Goal: Check status: Check status

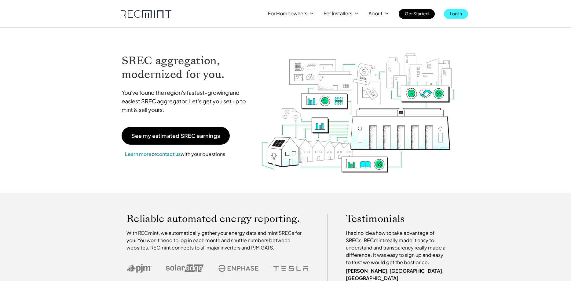
click at [455, 12] on p "Log In" at bounding box center [456, 13] width 12 height 9
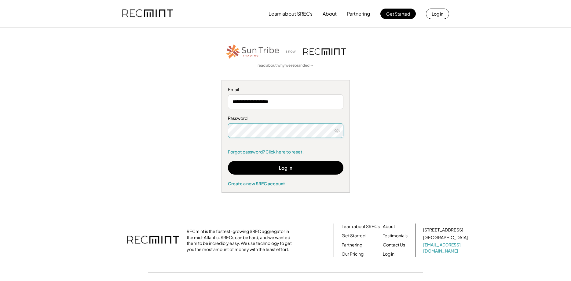
click at [333, 130] on button at bounding box center [337, 130] width 9 height 9
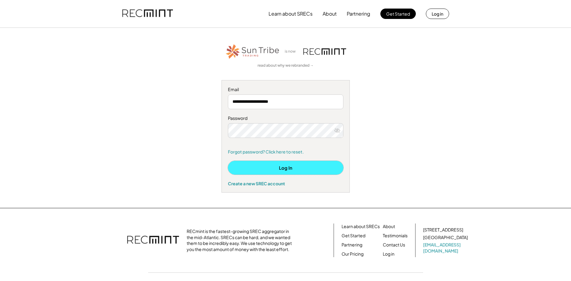
click at [288, 167] on button "Log In" at bounding box center [285, 168] width 115 height 14
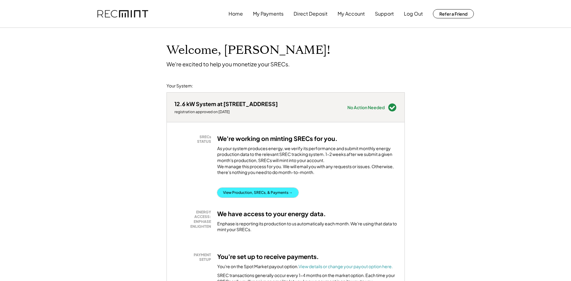
click at [267, 197] on button "View Production, SRECs, & Payments →" at bounding box center [257, 193] width 81 height 10
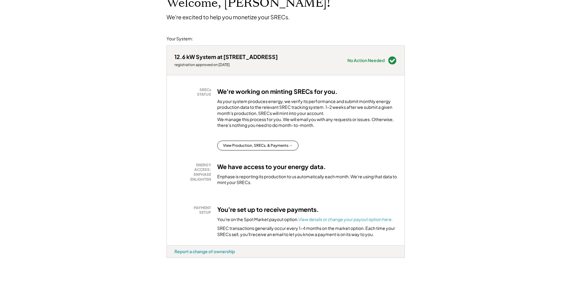
scroll to position [62, 0]
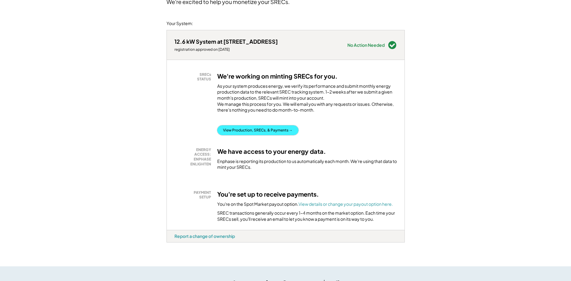
click at [254, 135] on button "View Production, SRECs, & Payments →" at bounding box center [257, 130] width 81 height 10
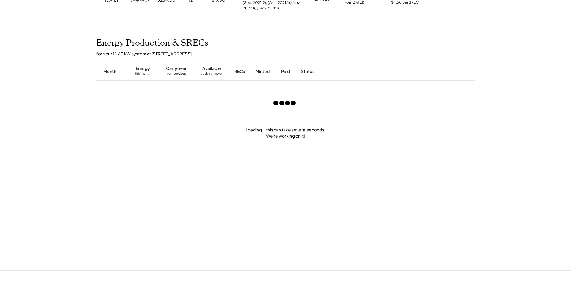
scroll to position [343, 0]
